Goal: Navigation & Orientation: Find specific page/section

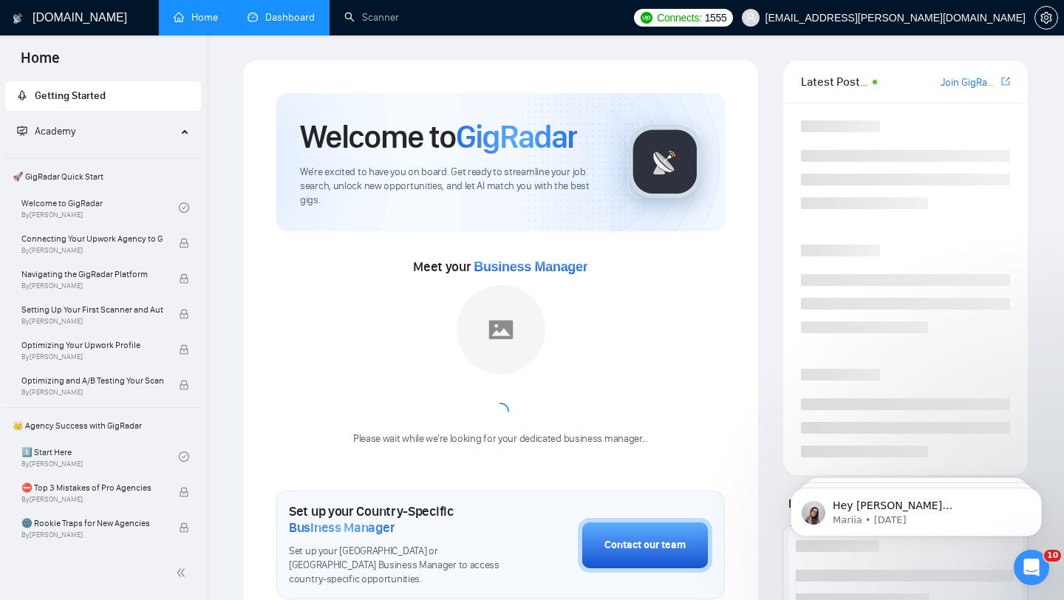
click at [269, 11] on link "Dashboard" at bounding box center [281, 17] width 67 height 13
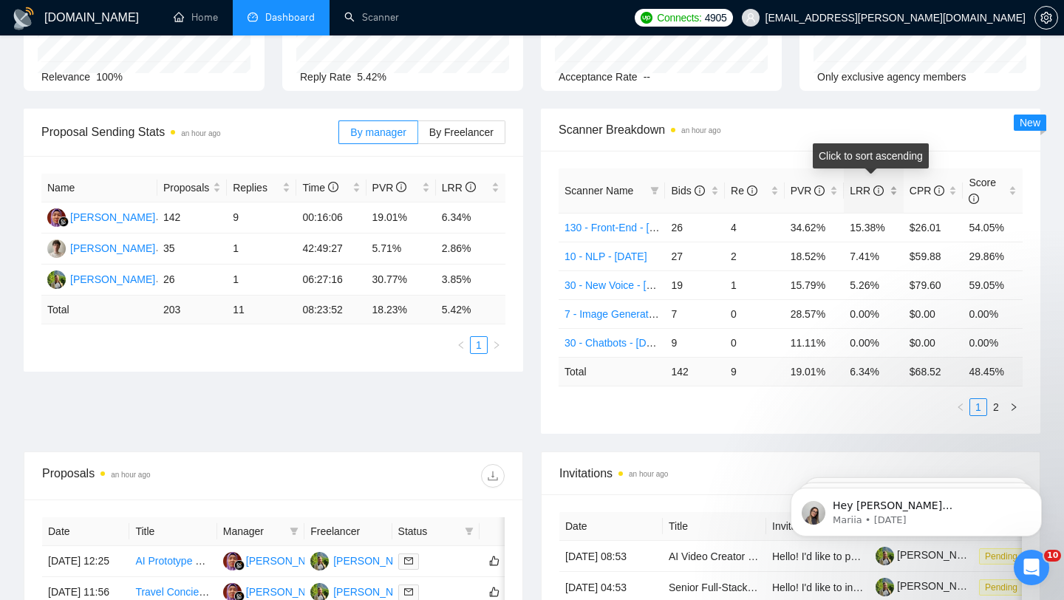
scroll to position [176, 0]
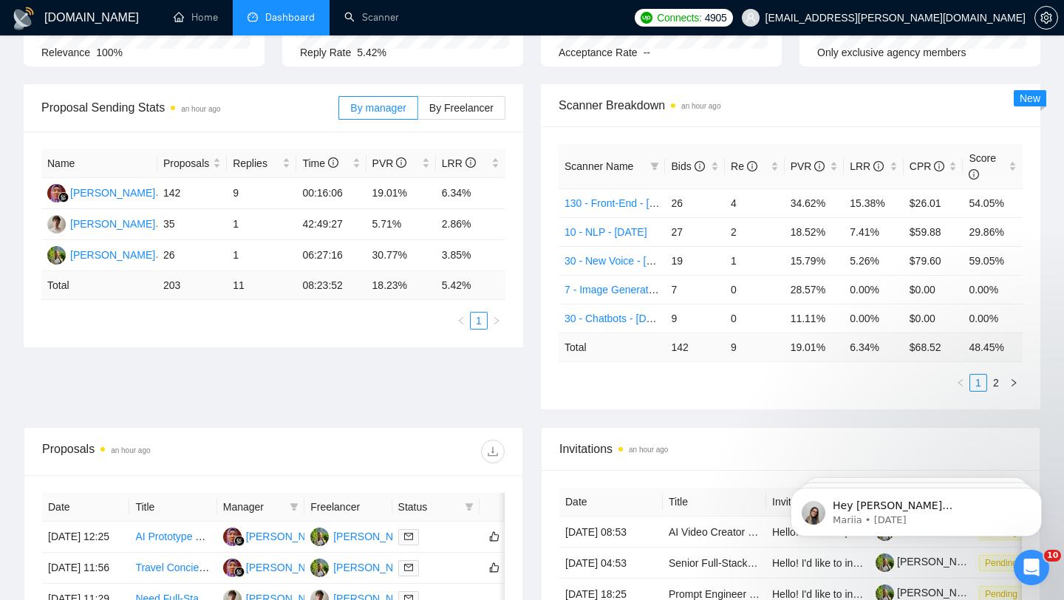
click at [628, 10] on ul "Home Dashboard Scanner" at bounding box center [391, 17] width 474 height 35
